Goal: Task Accomplishment & Management: Complete application form

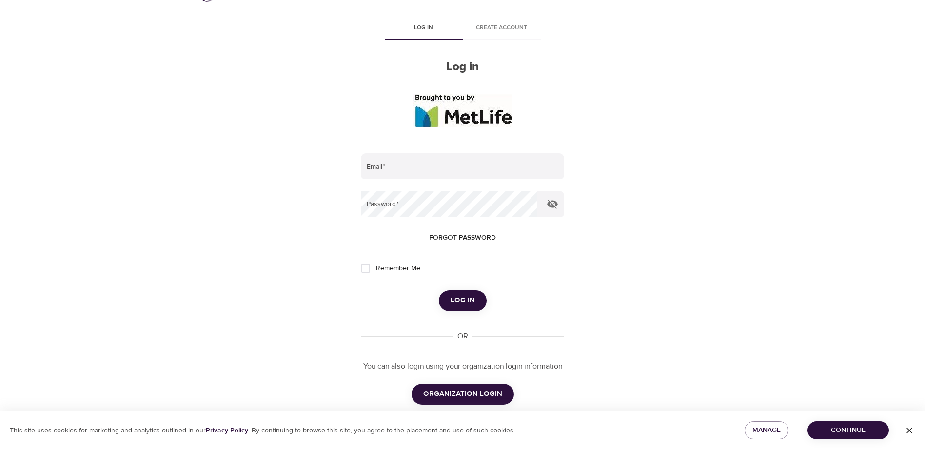
scroll to position [49, 0]
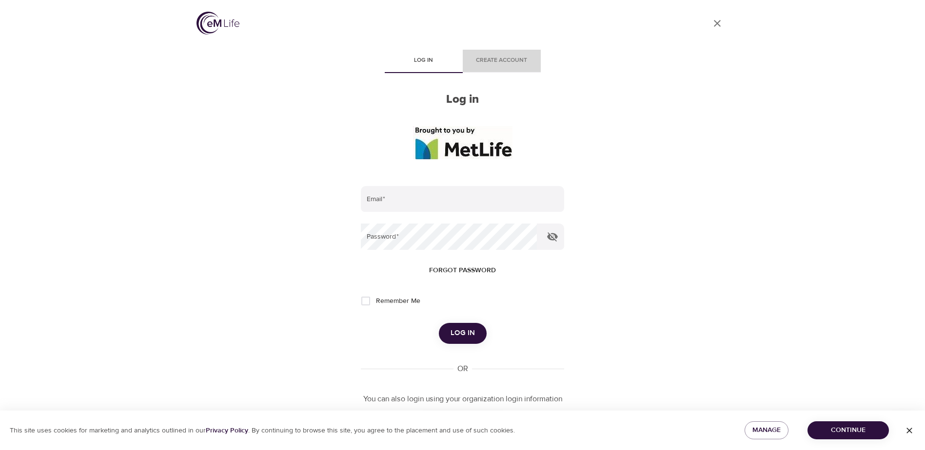
click at [475, 55] on button "Create account" at bounding box center [502, 61] width 78 height 23
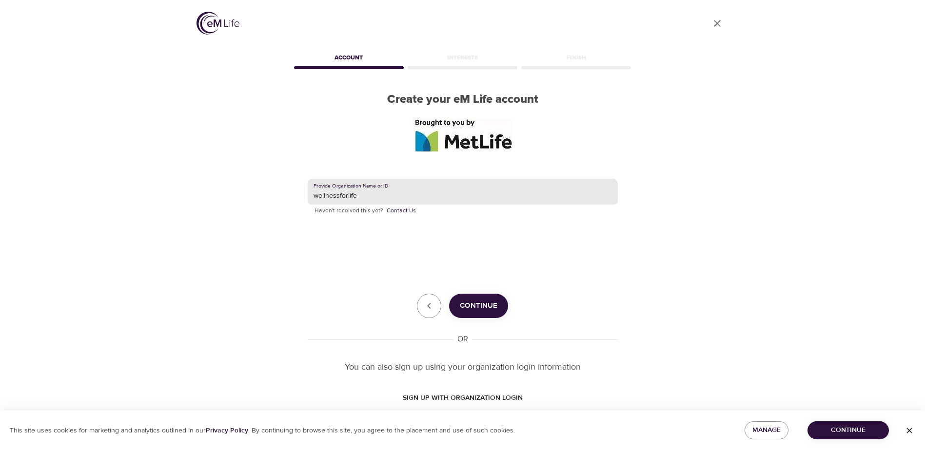
drag, startPoint x: 433, startPoint y: 194, endPoint x: 422, endPoint y: 193, distance: 11.7
click at [422, 193] on input "wellnessforlife" at bounding box center [463, 192] width 310 height 26
click at [487, 311] on span "Continue" at bounding box center [479, 306] width 38 height 13
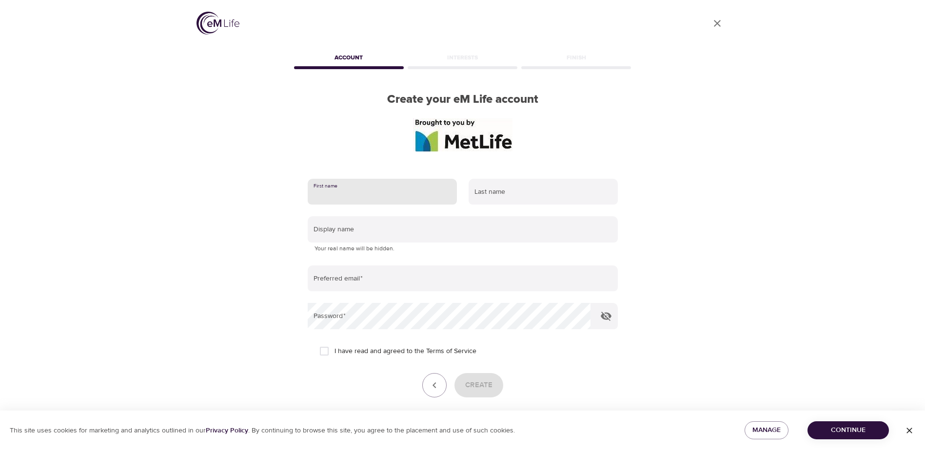
click at [421, 199] on input "text" at bounding box center [382, 192] width 149 height 26
type input "[PERSON_NAME]"
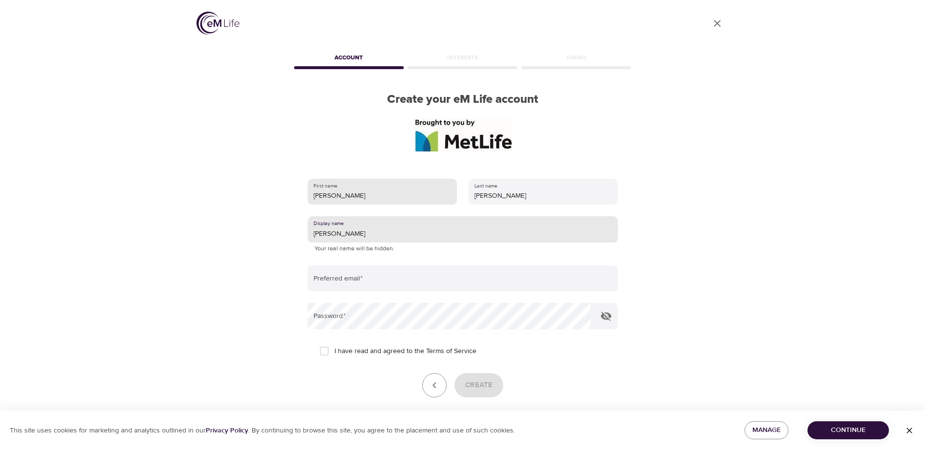
type input "[PERSON_NAME]"
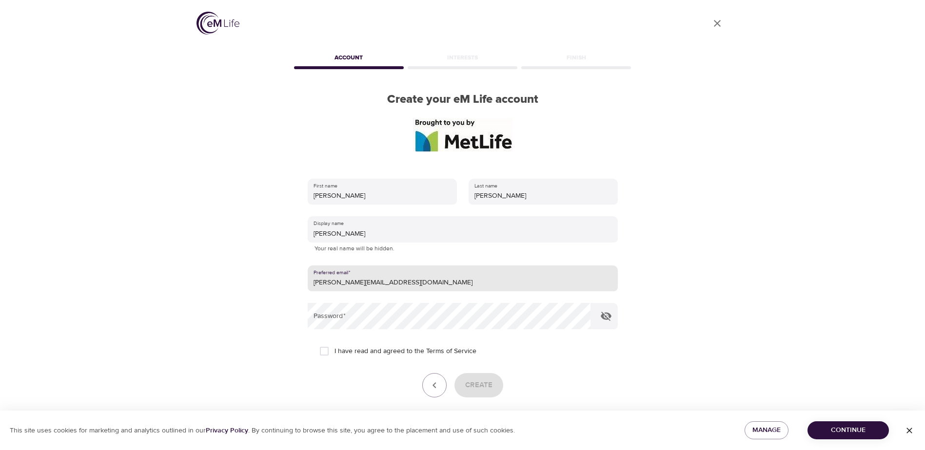
drag, startPoint x: 404, startPoint y: 282, endPoint x: 287, endPoint y: 265, distance: 118.3
click at [284, 280] on div "User Profile Account Interests Finish Create your eM Life account First name [P…" at bounding box center [463, 225] width 556 height 450
type input "[EMAIL_ADDRESS][DOMAIN_NAME]"
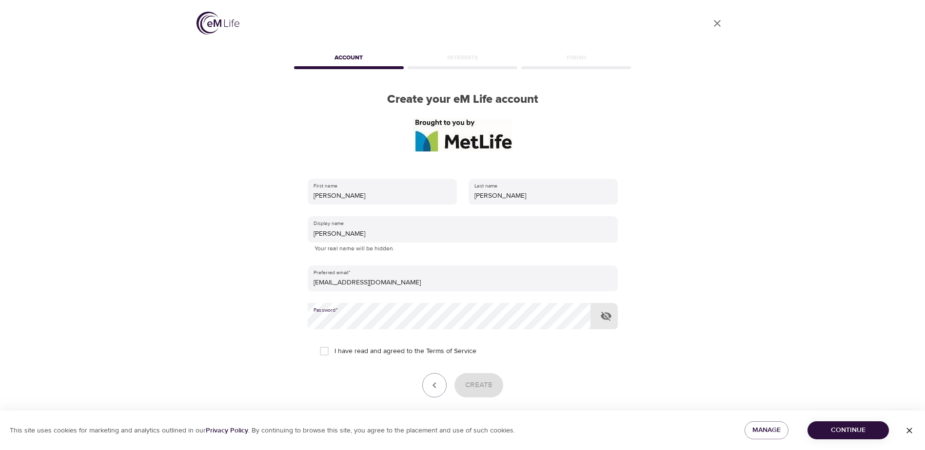
click at [607, 323] on button "button" at bounding box center [605, 316] width 23 height 23
click at [348, 351] on span "I have read and agreed to the Terms of Service" at bounding box center [405, 352] width 142 height 10
click at [334, 351] on input "I have read and agreed to the Terms of Service" at bounding box center [324, 351] width 20 height 20
checkbox input "true"
click at [478, 387] on span "Create" at bounding box center [478, 385] width 27 height 13
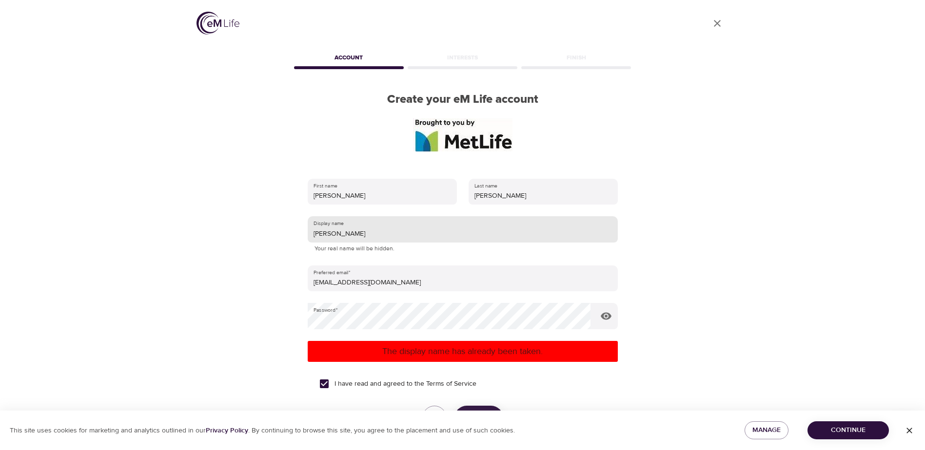
click at [360, 231] on input "[PERSON_NAME]" at bounding box center [463, 229] width 310 height 26
type input "M"
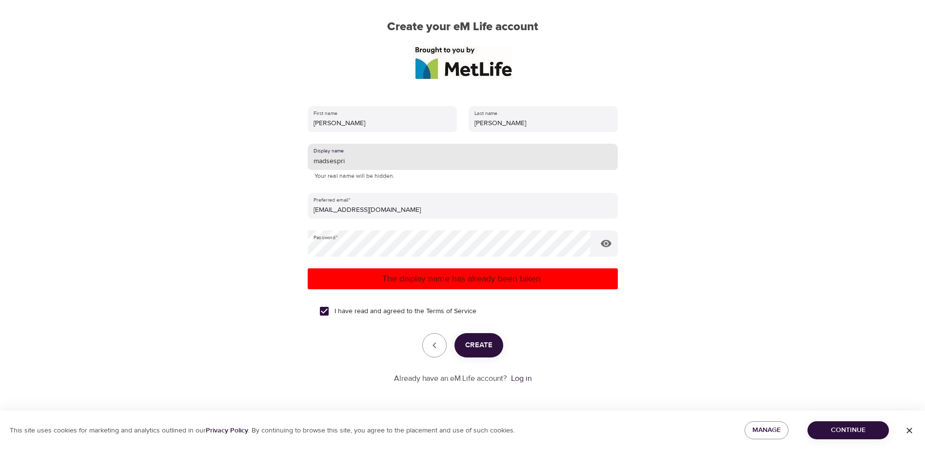
type input "madsespri"
click at [489, 343] on span "Create" at bounding box center [478, 345] width 27 height 13
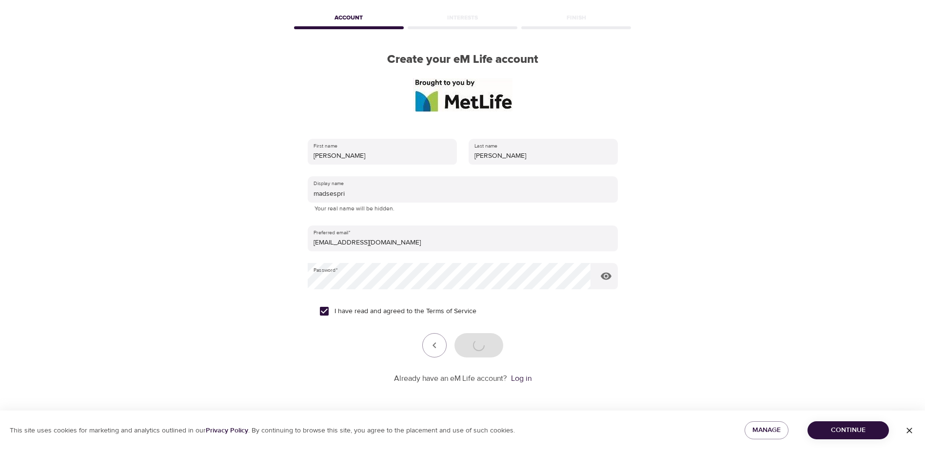
scroll to position [40, 0]
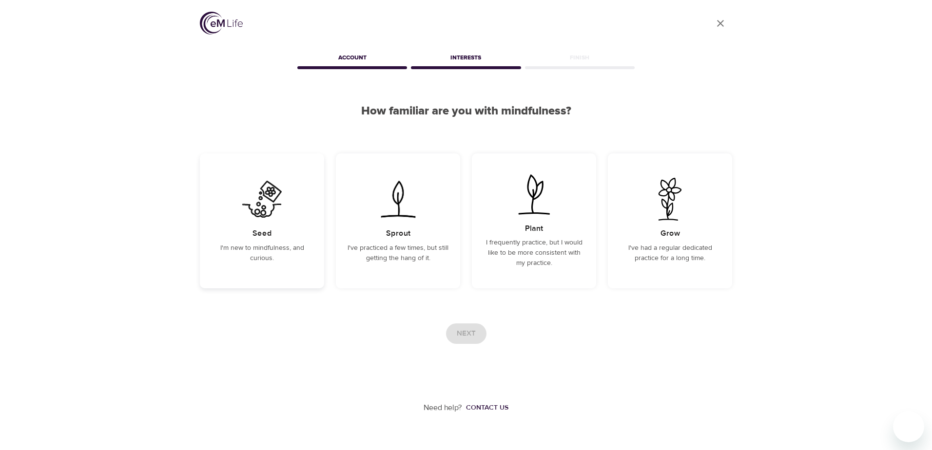
click at [252, 220] on img at bounding box center [261, 199] width 49 height 43
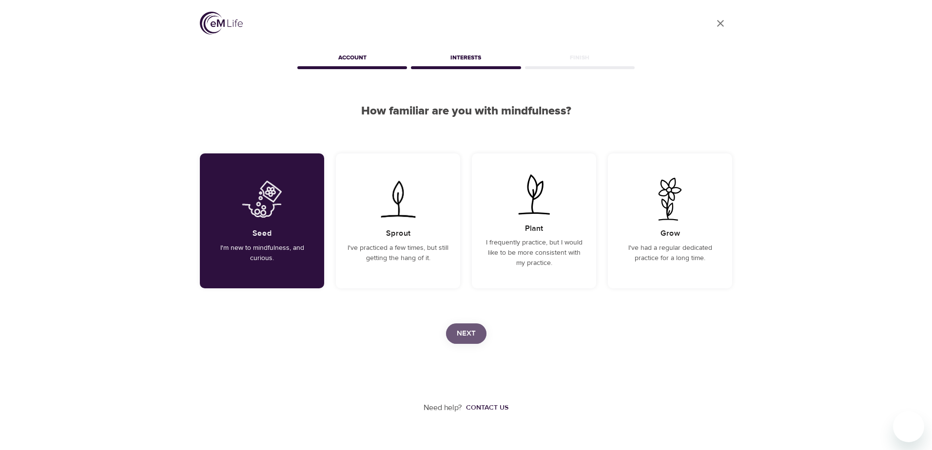
click at [464, 336] on span "Next" at bounding box center [466, 334] width 19 height 13
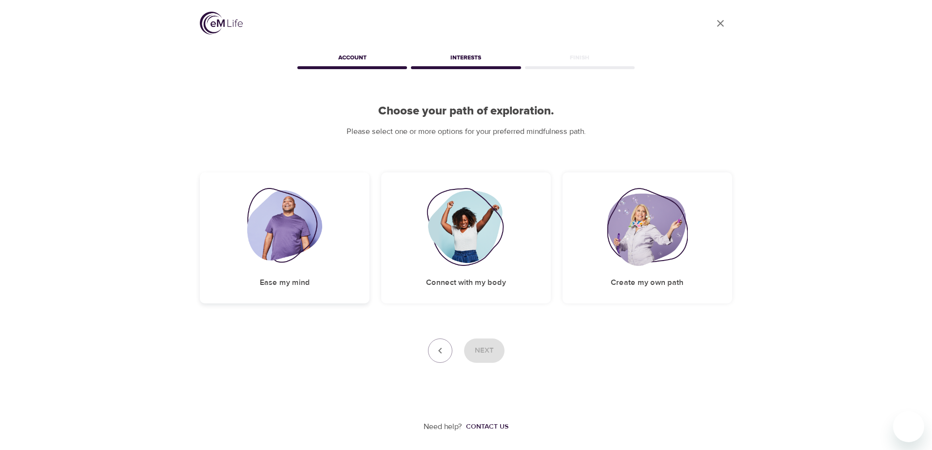
click at [308, 229] on img at bounding box center [285, 227] width 76 height 78
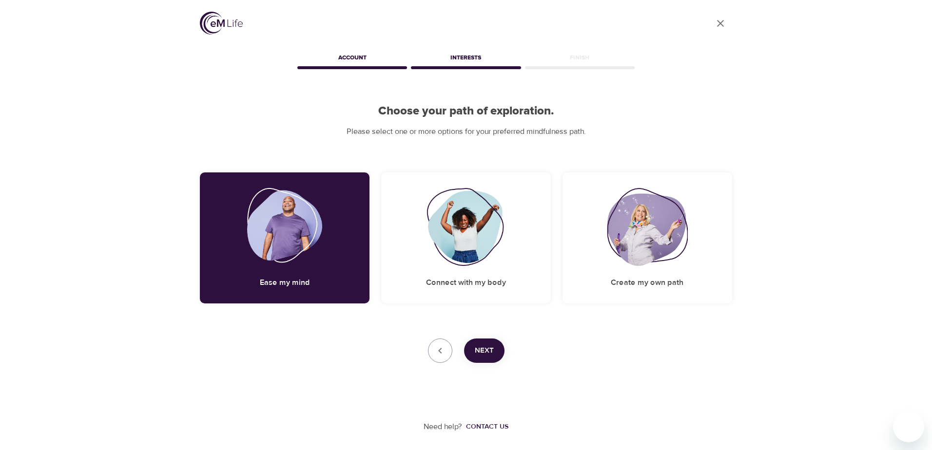
click at [496, 344] on button "Next" at bounding box center [484, 351] width 40 height 24
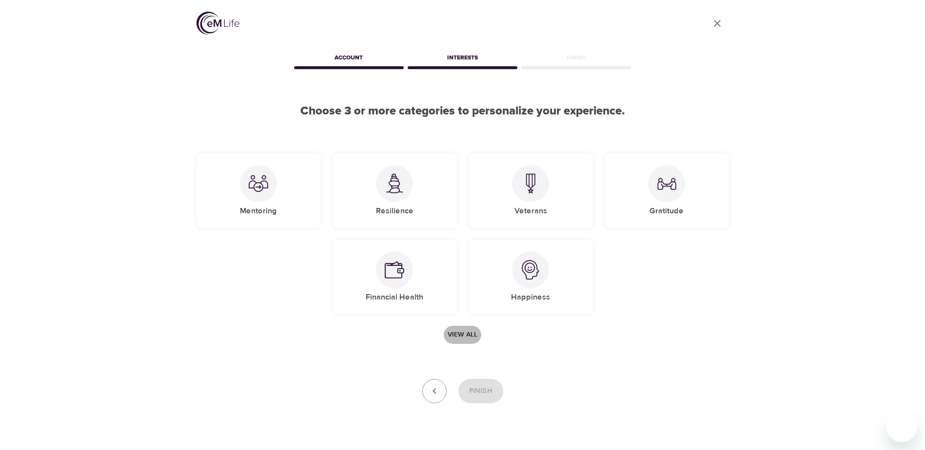
click at [466, 343] on button "View all" at bounding box center [463, 335] width 38 height 18
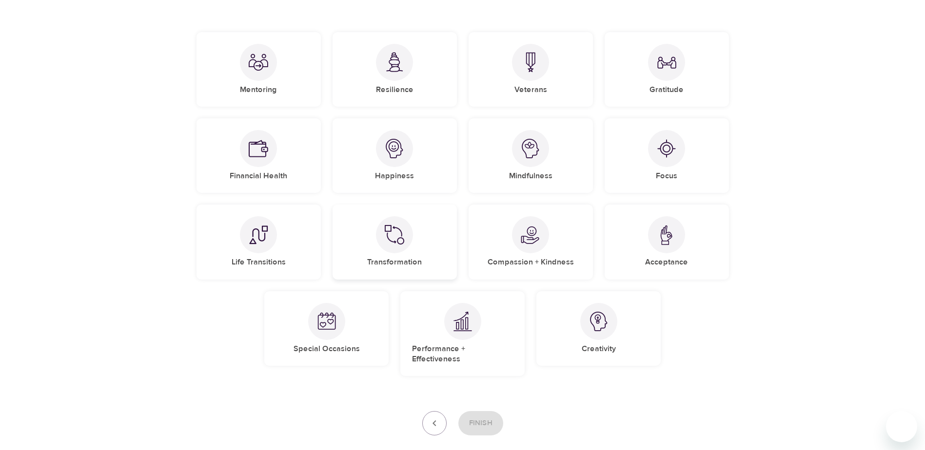
scroll to position [97, 0]
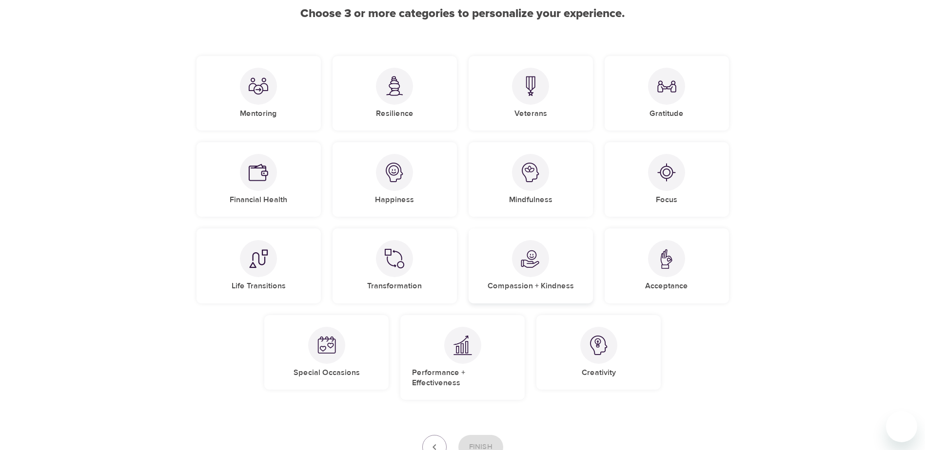
click at [515, 290] on h5 "Compassion + Kindness" at bounding box center [530, 286] width 86 height 10
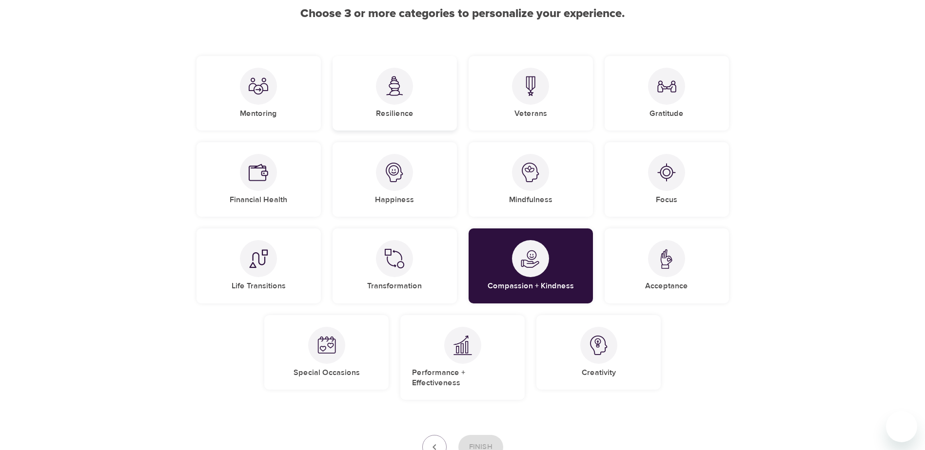
click at [402, 102] on div at bounding box center [394, 86] width 37 height 37
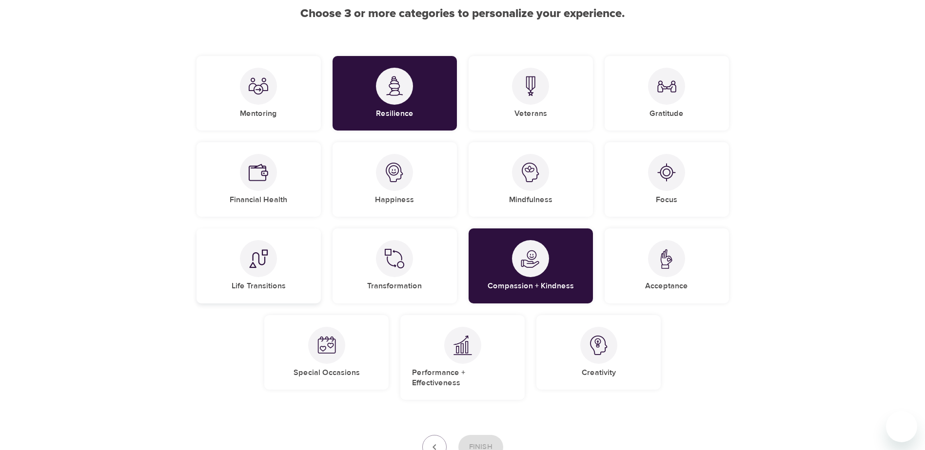
click at [253, 273] on div at bounding box center [258, 258] width 37 height 37
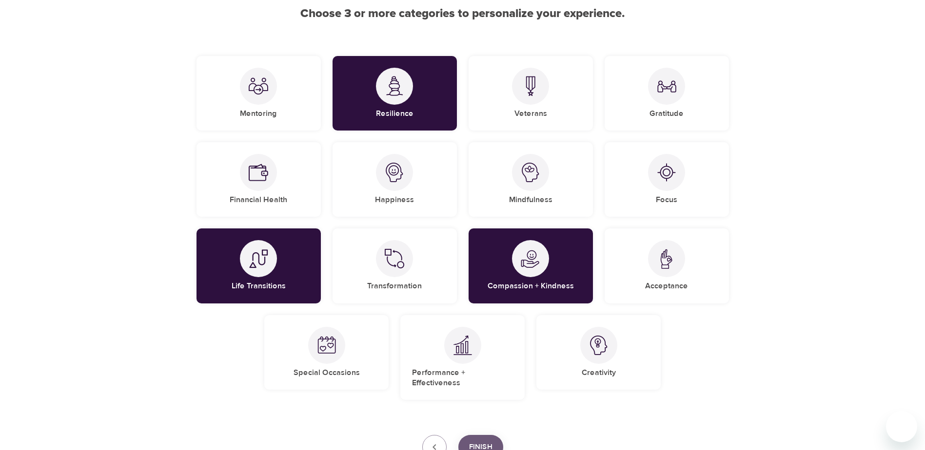
click at [467, 441] on button "Finish" at bounding box center [480, 447] width 45 height 24
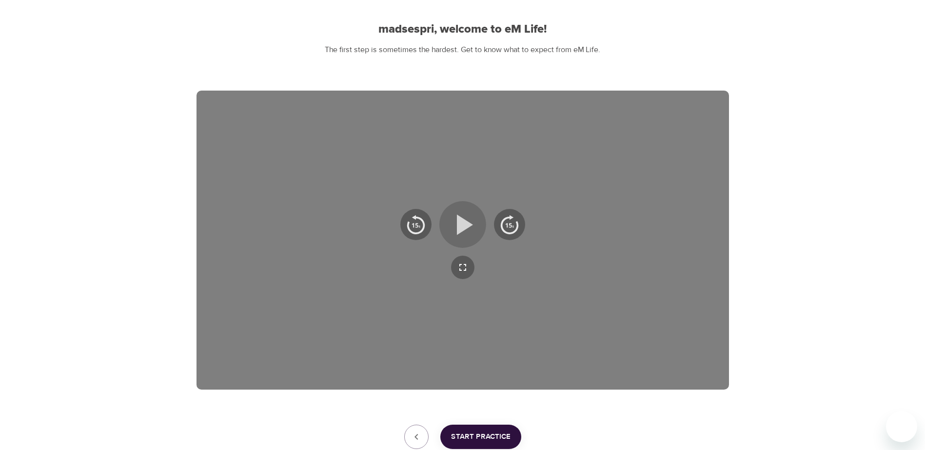
click at [456, 214] on icon "button" at bounding box center [462, 224] width 35 height 35
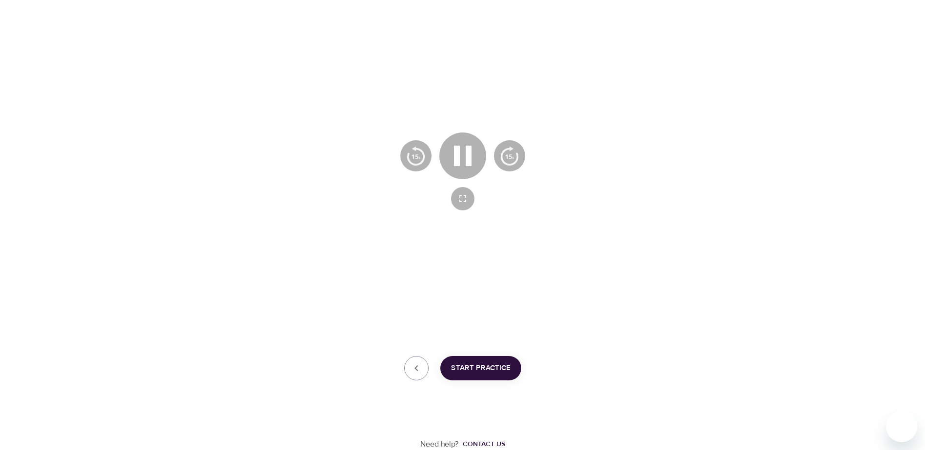
scroll to position [102, 0]
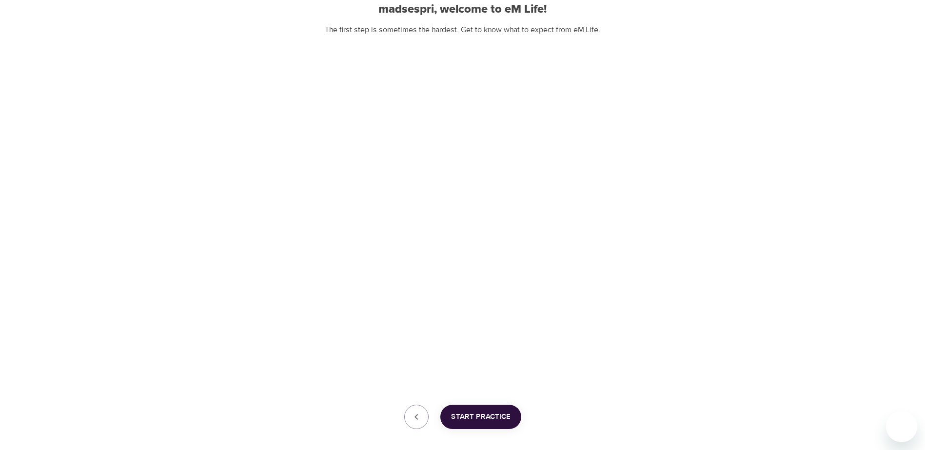
click at [500, 420] on span "Start Practice" at bounding box center [480, 417] width 59 height 13
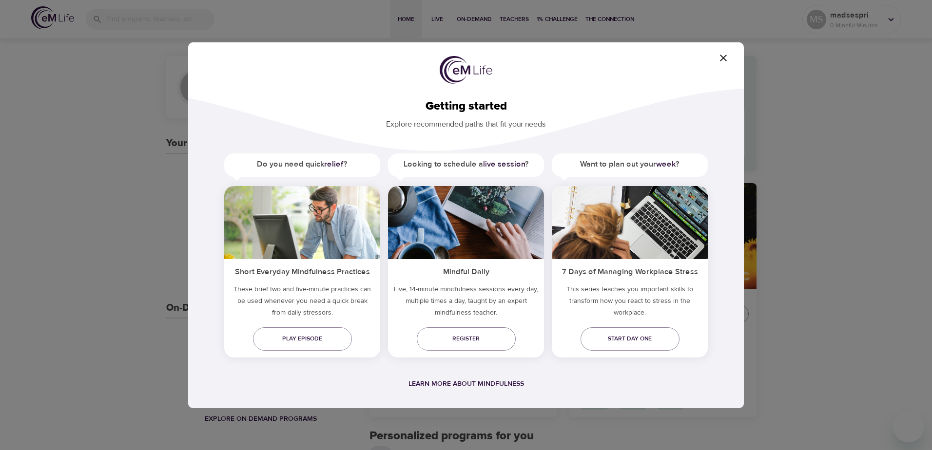
click at [729, 51] on div "Getting started Explore recommended paths that fit your needs Do you need quick…" at bounding box center [466, 225] width 556 height 366
click at [727, 55] on icon "button" at bounding box center [724, 58] width 12 height 12
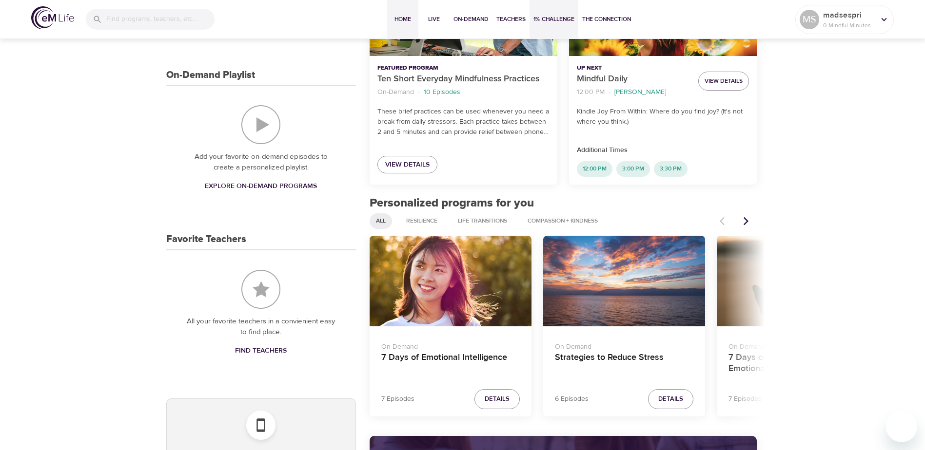
scroll to position [146, 0]
